Goal: Transaction & Acquisition: Purchase product/service

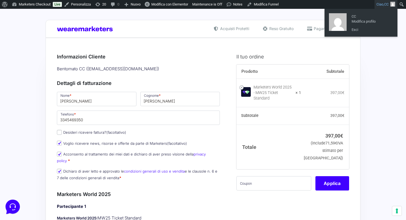
click at [391, 5] on img "Barra degli strumenti" at bounding box center [392, 4] width 5 height 5
click at [353, 31] on link "Esci" at bounding box center [371, 29] width 44 height 7
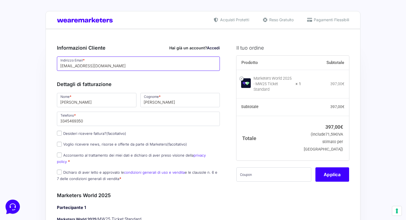
drag, startPoint x: 114, startPoint y: 63, endPoint x: 47, endPoint y: 63, distance: 67.1
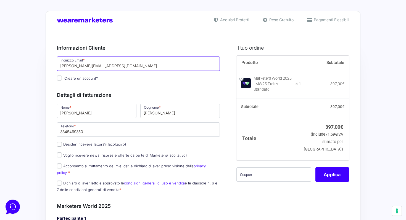
type input "giovanni@justmick.com"
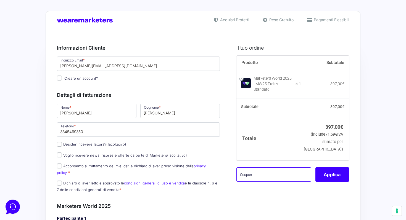
click at [258, 176] on input "text" at bounding box center [273, 175] width 75 height 14
type input "M"
type input "mwMick1"
click at [323, 171] on button "Applica" at bounding box center [332, 175] width 34 height 14
